Goal: Check status

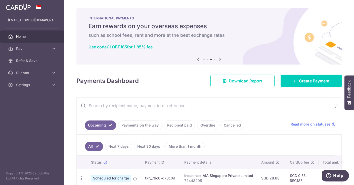
click at [42, 32] on link "Home" at bounding box center [32, 36] width 64 height 12
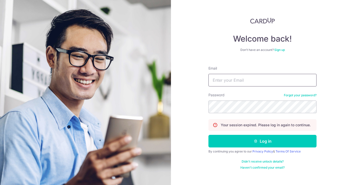
click at [232, 78] on input "Email" at bounding box center [263, 80] width 108 height 13
click at [278, 79] on input "lim" at bounding box center [263, 80] width 108 height 13
type input "[EMAIL_ADDRESS][DOMAIN_NAME]"
click at [209, 135] on button "Log in" at bounding box center [263, 141] width 108 height 13
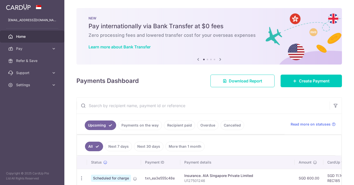
click at [268, 64] on img at bounding box center [210, 36] width 266 height 56
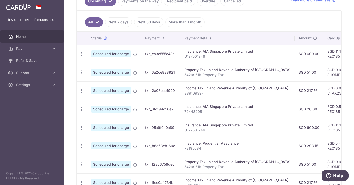
scroll to position [124, 0]
click at [82, 144] on icon "button" at bounding box center [81, 145] width 5 height 5
click at [160, 136] on td "txn_b6a63eb169e" at bounding box center [160, 145] width 39 height 18
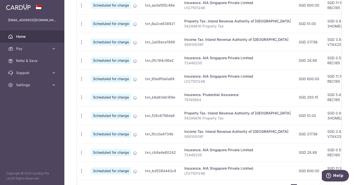
scroll to position [172, 0]
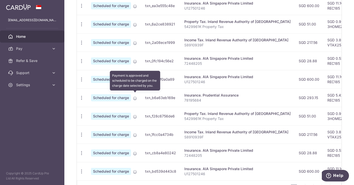
click at [135, 96] on icon at bounding box center [135, 98] width 4 height 4
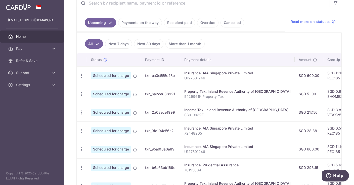
scroll to position [101, 0]
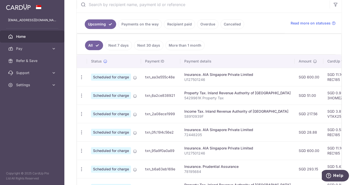
click at [138, 27] on link "Payments on the way" at bounding box center [140, 24] width 44 height 10
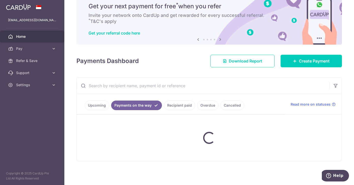
scroll to position [4, 0]
